Goal: Task Accomplishment & Management: Complete application form

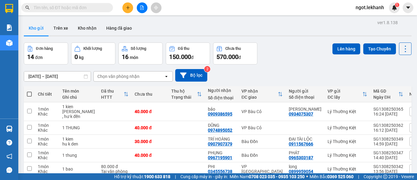
click at [126, 5] on icon "plus" at bounding box center [128, 7] width 4 height 4
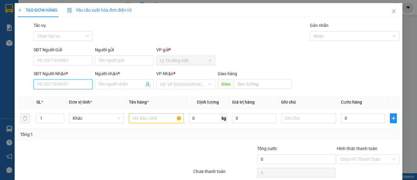
click at [53, 86] on input "SĐT Người Nhận *" at bounding box center [63, 84] width 59 height 10
click at [55, 93] on div "0776150194 - LỘC CƠM LAM" at bounding box center [65, 96] width 57 height 7
type input "0776150194"
type input "LỘC CƠM LAM"
type input "50.000"
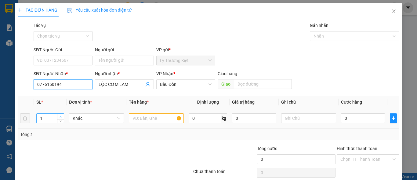
type input "50.000"
type input "0776150194"
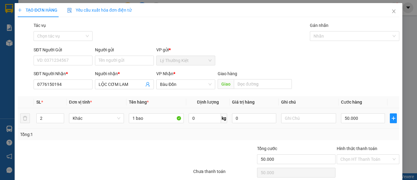
click at [60, 117] on icon "up" at bounding box center [61, 116] width 2 height 2
click at [60, 117] on icon "up" at bounding box center [61, 117] width 2 height 2
click at [59, 122] on span "down" at bounding box center [61, 120] width 4 height 4
type input "1"
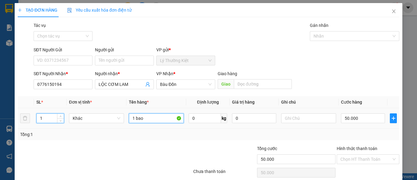
click at [151, 122] on input "1 bao" at bounding box center [156, 118] width 55 height 10
click at [60, 118] on span "Decrease Value" at bounding box center [60, 119] width 7 height 5
type input "1 bao 1 thung"
type input "2"
click at [61, 116] on icon "up" at bounding box center [61, 117] width 2 height 2
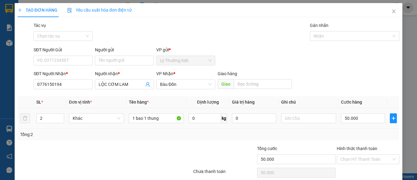
drag, startPoint x: 350, startPoint y: 124, endPoint x: 351, endPoint y: 120, distance: 4.4
click at [351, 124] on div "50.000" at bounding box center [363, 118] width 44 height 12
click at [351, 120] on input "50.000" at bounding box center [363, 118] width 44 height 10
type input "1"
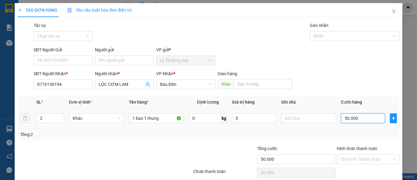
type input "1"
type input "10"
type input "100"
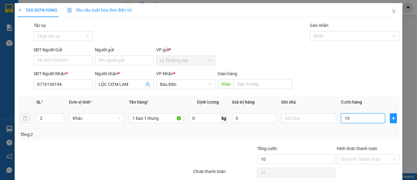
type input "100"
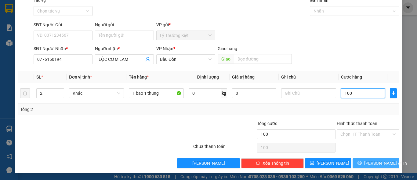
type input "100"
type input "100.000"
click at [367, 166] on span "[PERSON_NAME] và In" at bounding box center [385, 163] width 43 height 7
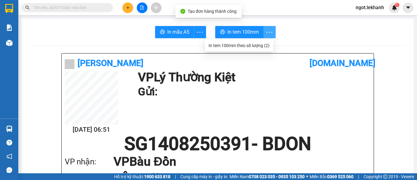
click at [269, 32] on icon "more" at bounding box center [270, 32] width 8 height 8
click at [261, 43] on div "In tem 100mm theo số lượng (2)" at bounding box center [239, 45] width 61 height 7
